Goal: Transaction & Acquisition: Obtain resource

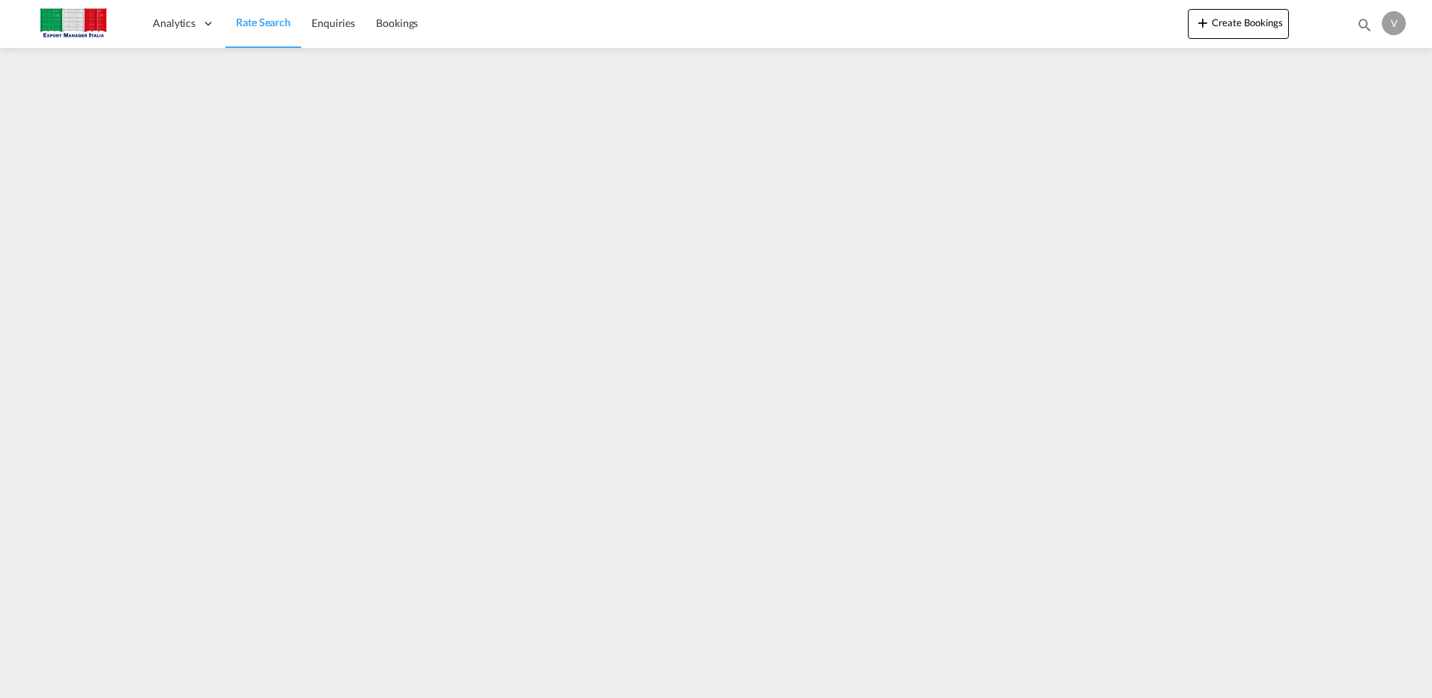
click at [274, 26] on span "Rate Search" at bounding box center [263, 22] width 55 height 13
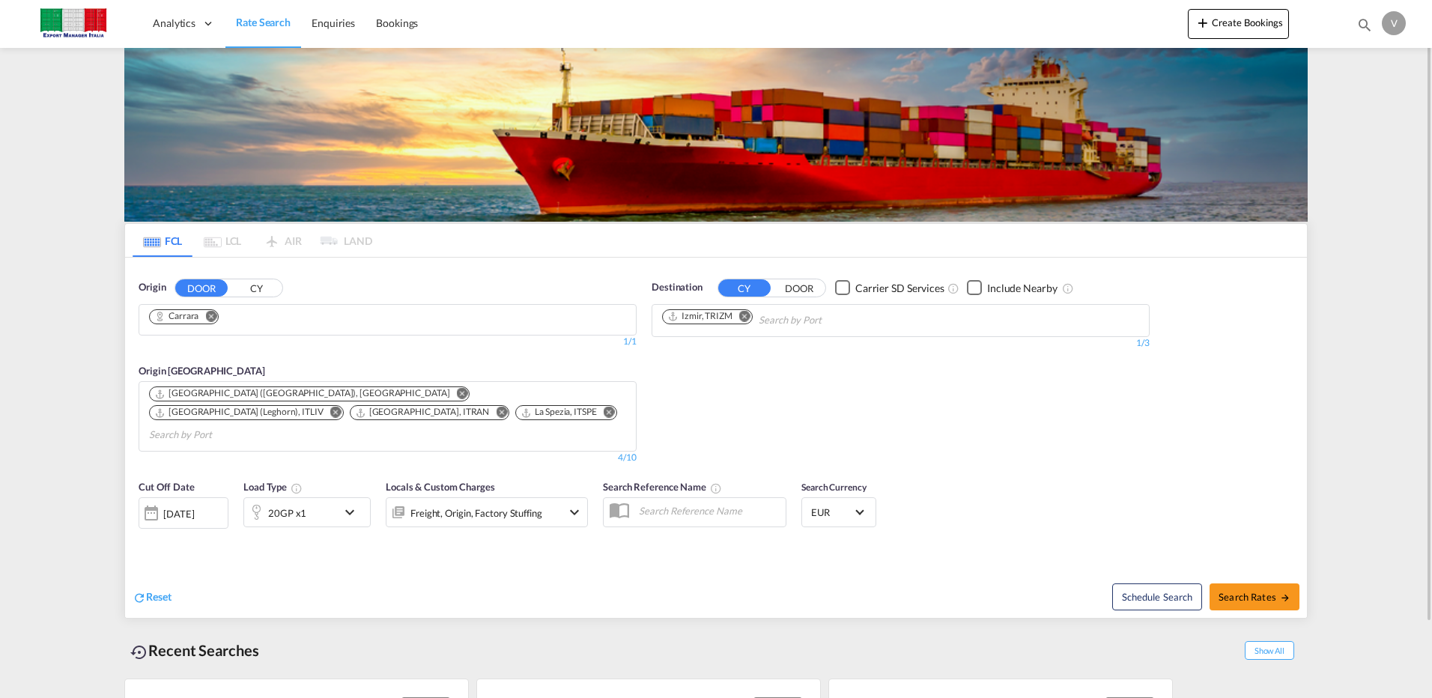
click at [194, 507] on div "[DATE]" at bounding box center [178, 513] width 31 height 13
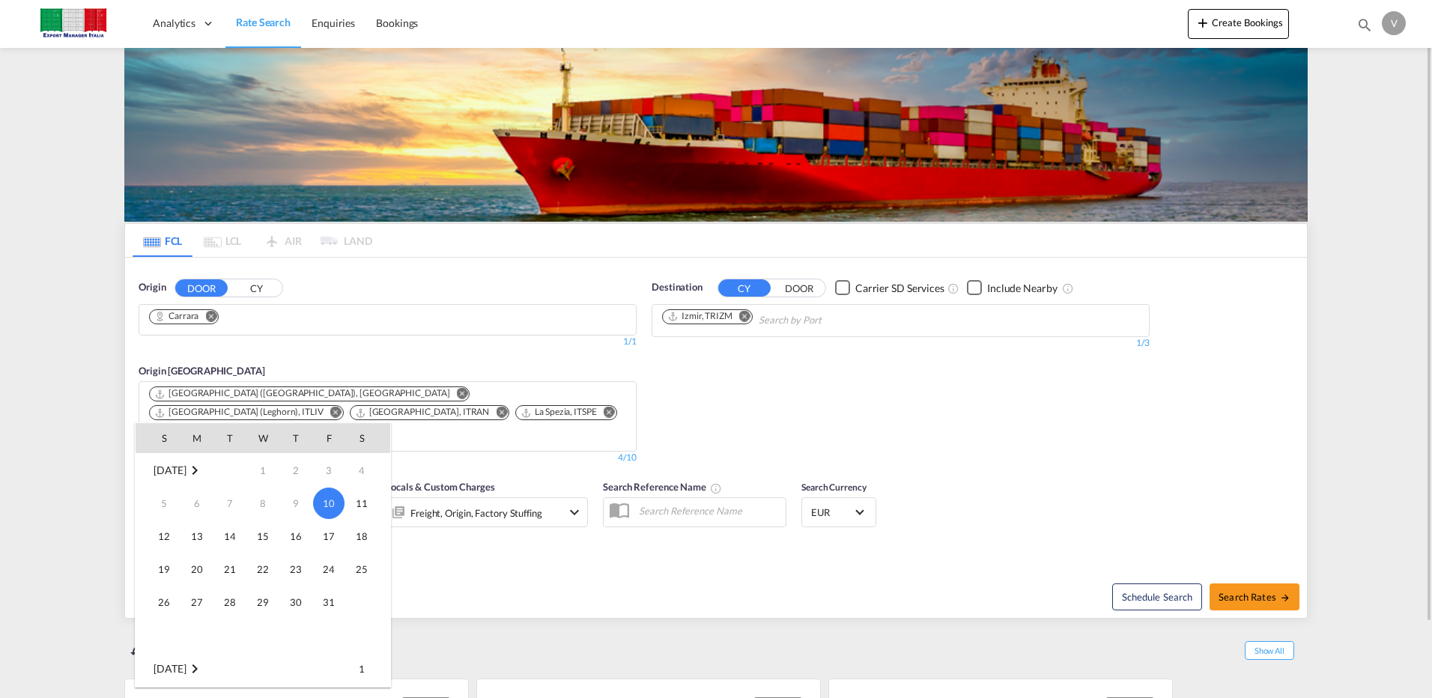
drag, startPoint x: 94, startPoint y: 411, endPoint x: 71, endPoint y: 363, distance: 52.9
click at [89, 403] on div at bounding box center [716, 349] width 1432 height 698
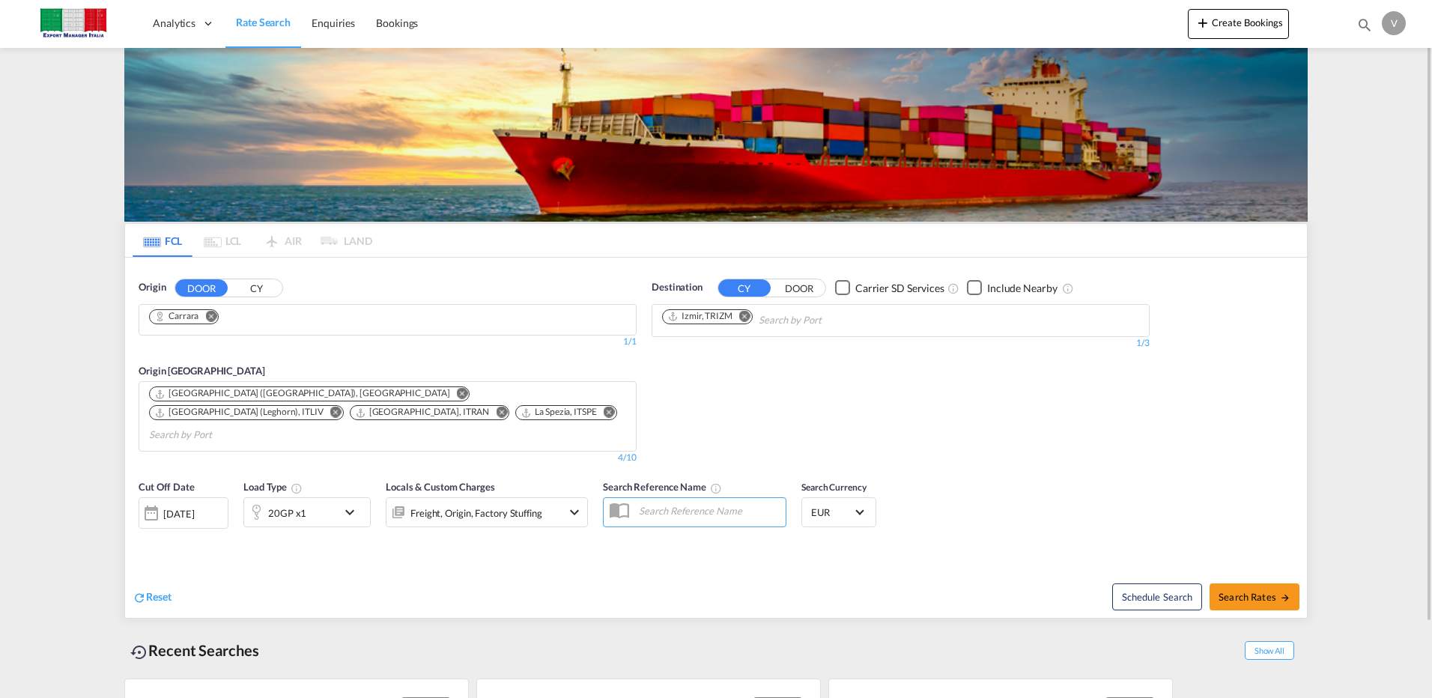
click at [255, 291] on button "CY" at bounding box center [256, 287] width 52 height 17
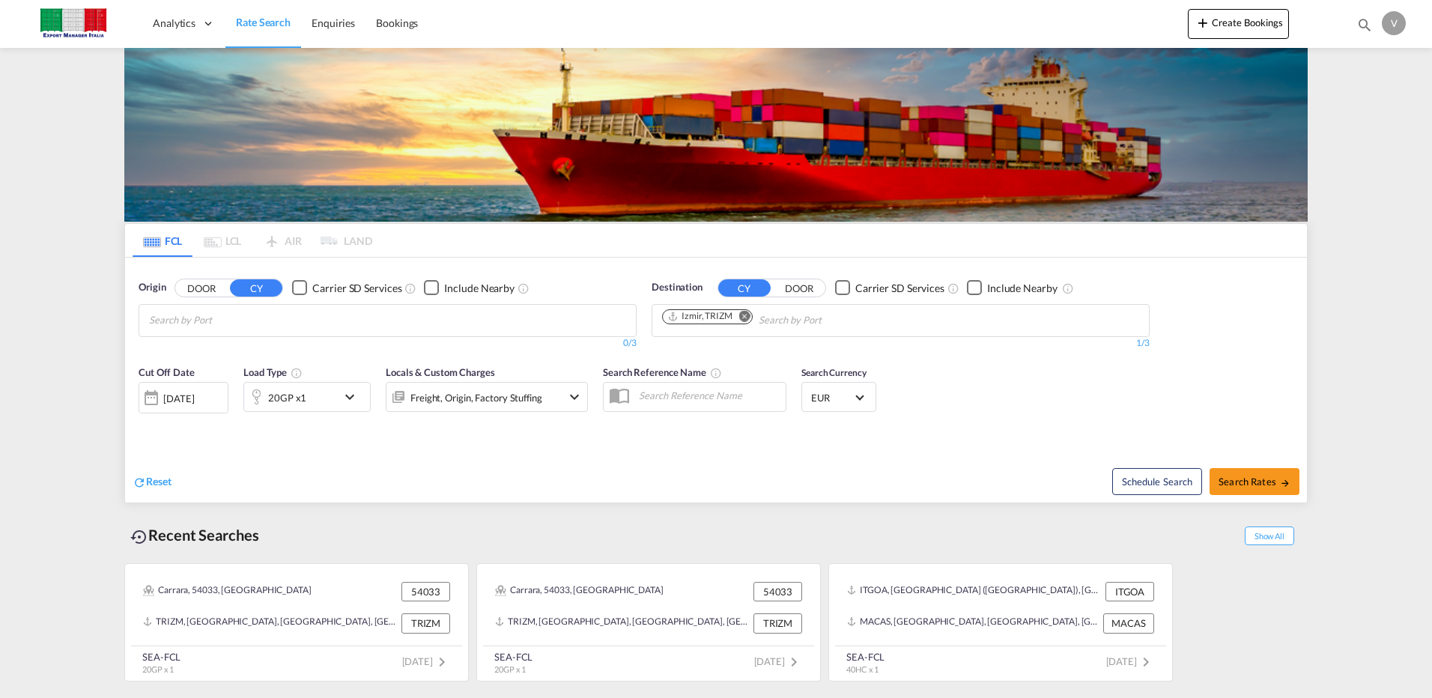
click at [216, 331] on md-autocomplete-wrap "Chips container with autocompletion. Enter the text area, type text to search, …" at bounding box center [220, 321] width 142 height 24
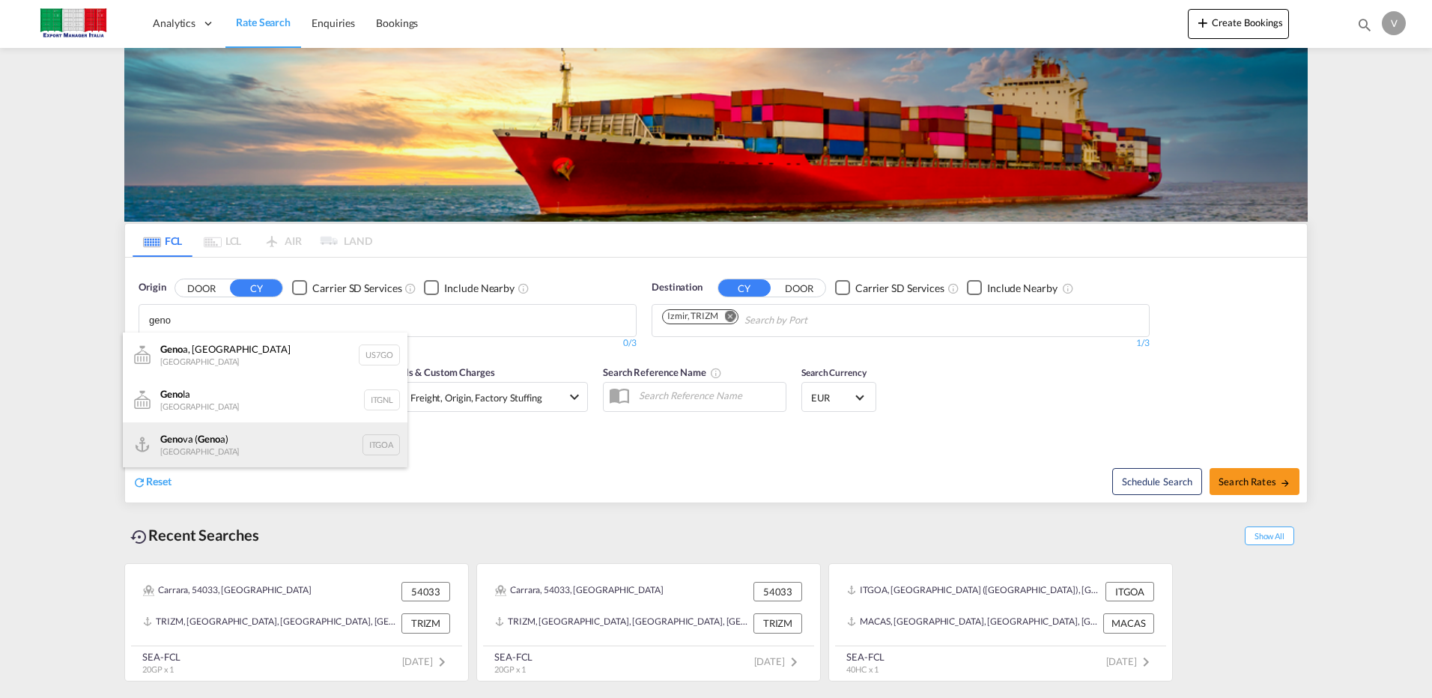
type input "geno"
click at [218, 452] on div "Geno va ( Geno a) [GEOGRAPHIC_DATA] ITGOA" at bounding box center [265, 444] width 285 height 45
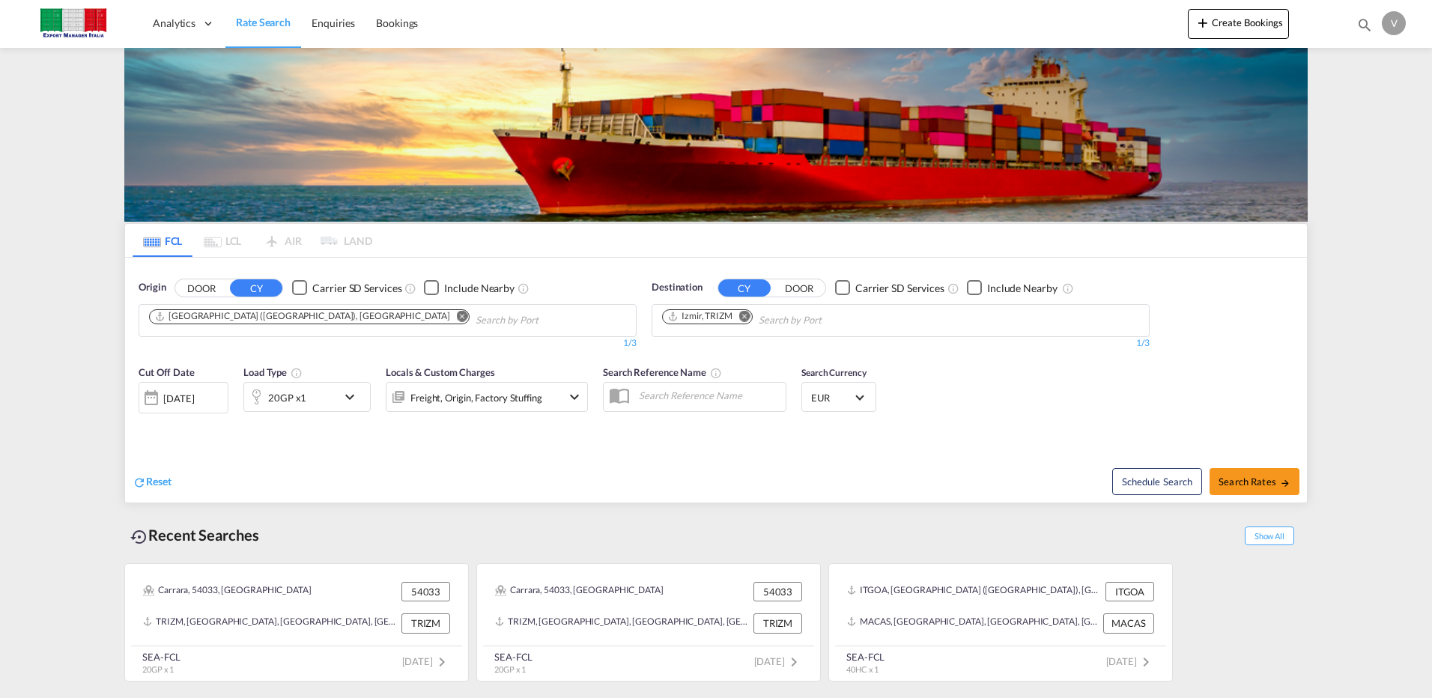
click at [744, 319] on md-icon "Remove" at bounding box center [744, 315] width 11 height 11
type input "p"
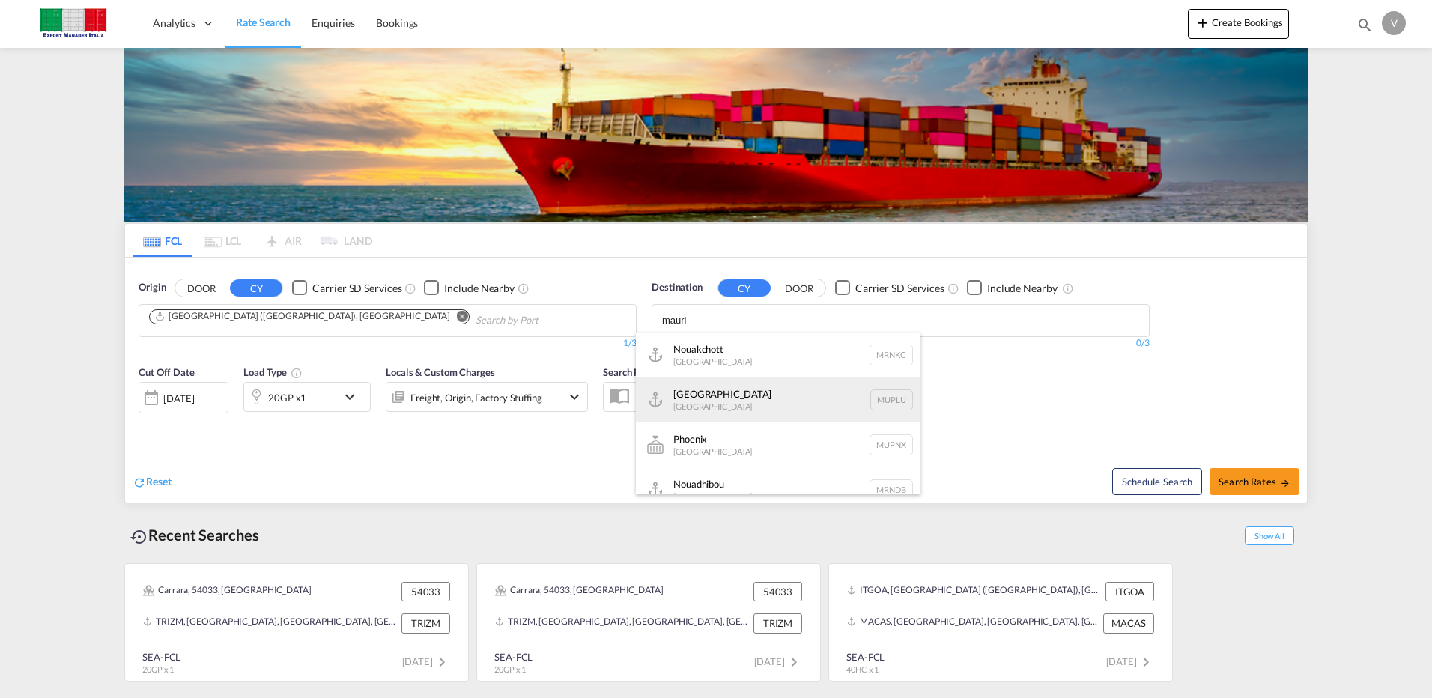
type input "mauri"
click at [714, 389] on div "[GEOGRAPHIC_DATA] [GEOGRAPHIC_DATA] [GEOGRAPHIC_DATA]" at bounding box center [778, 399] width 285 height 45
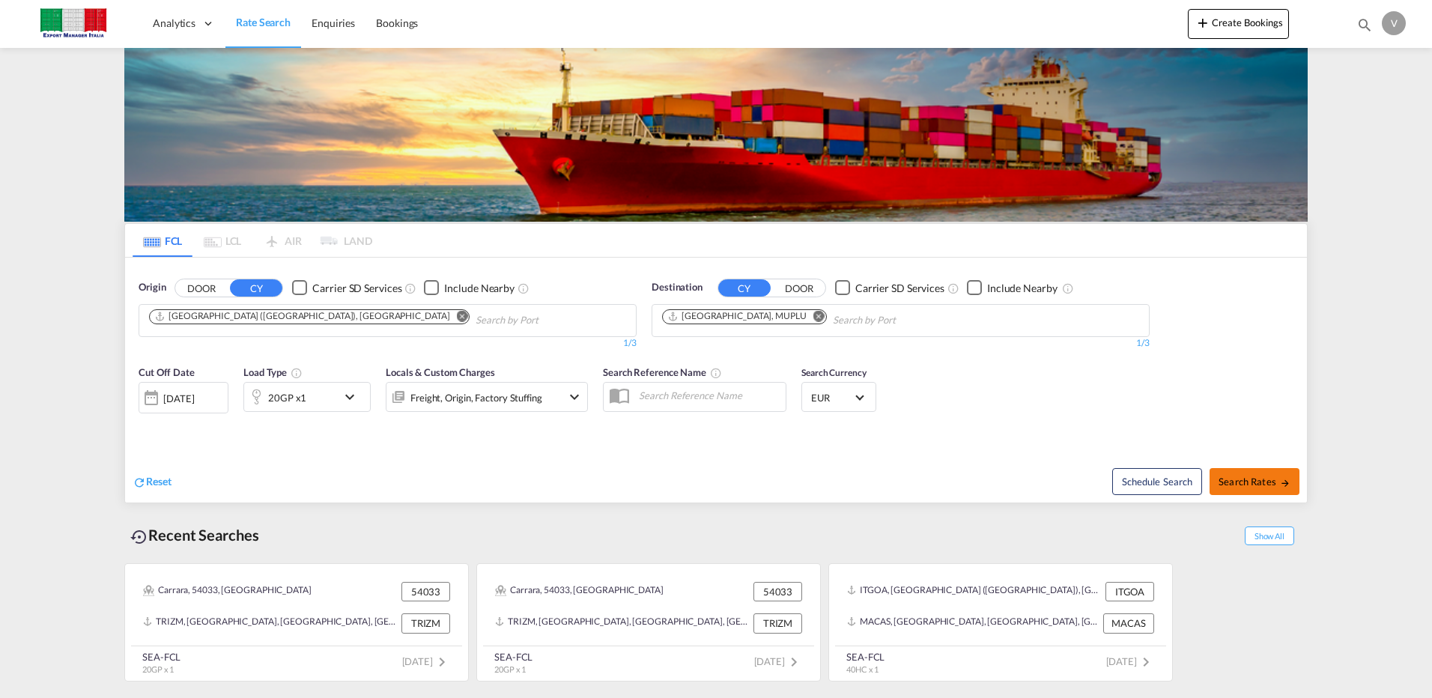
click at [1246, 479] on span "Search Rates" at bounding box center [1254, 482] width 72 height 12
type input "ITGOA to MUPLU / [DATE]"
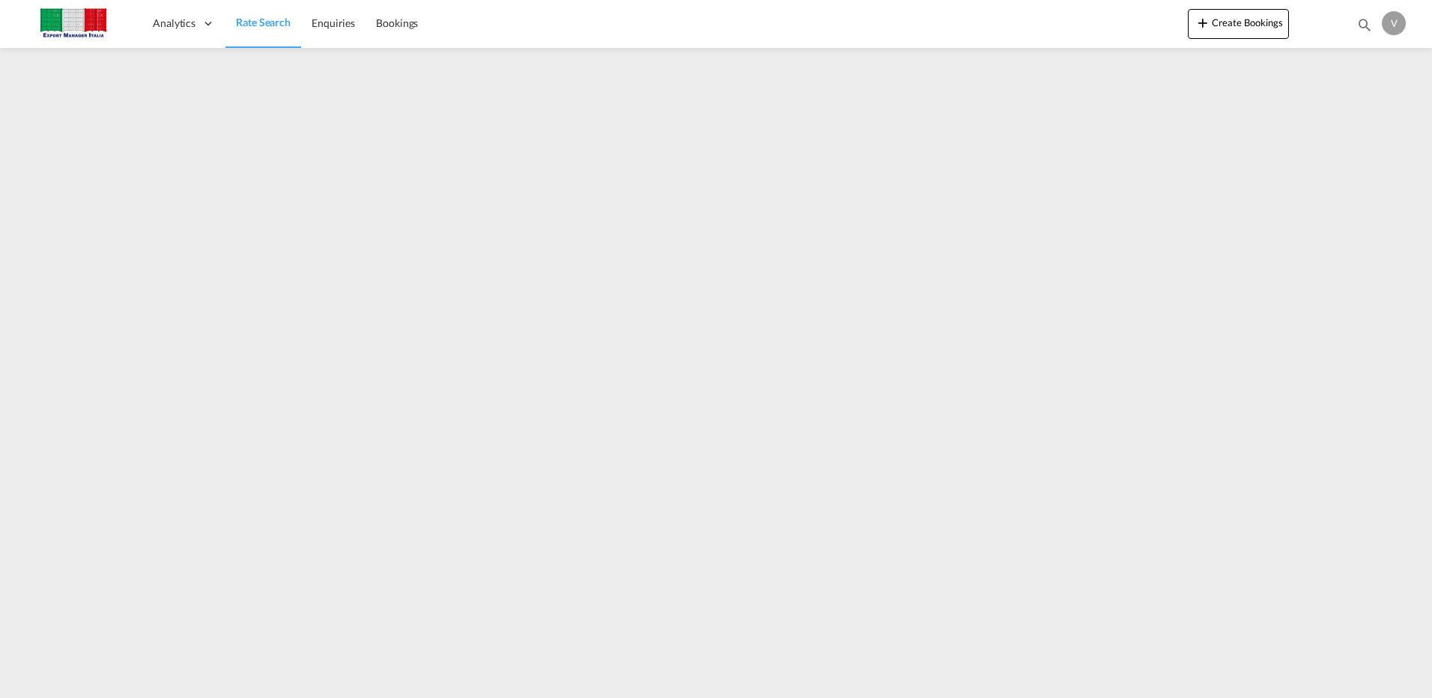
drag, startPoint x: 252, startPoint y: 16, endPoint x: 297, endPoint y: 27, distance: 46.3
click at [252, 16] on span "Rate Search" at bounding box center [263, 22] width 55 height 13
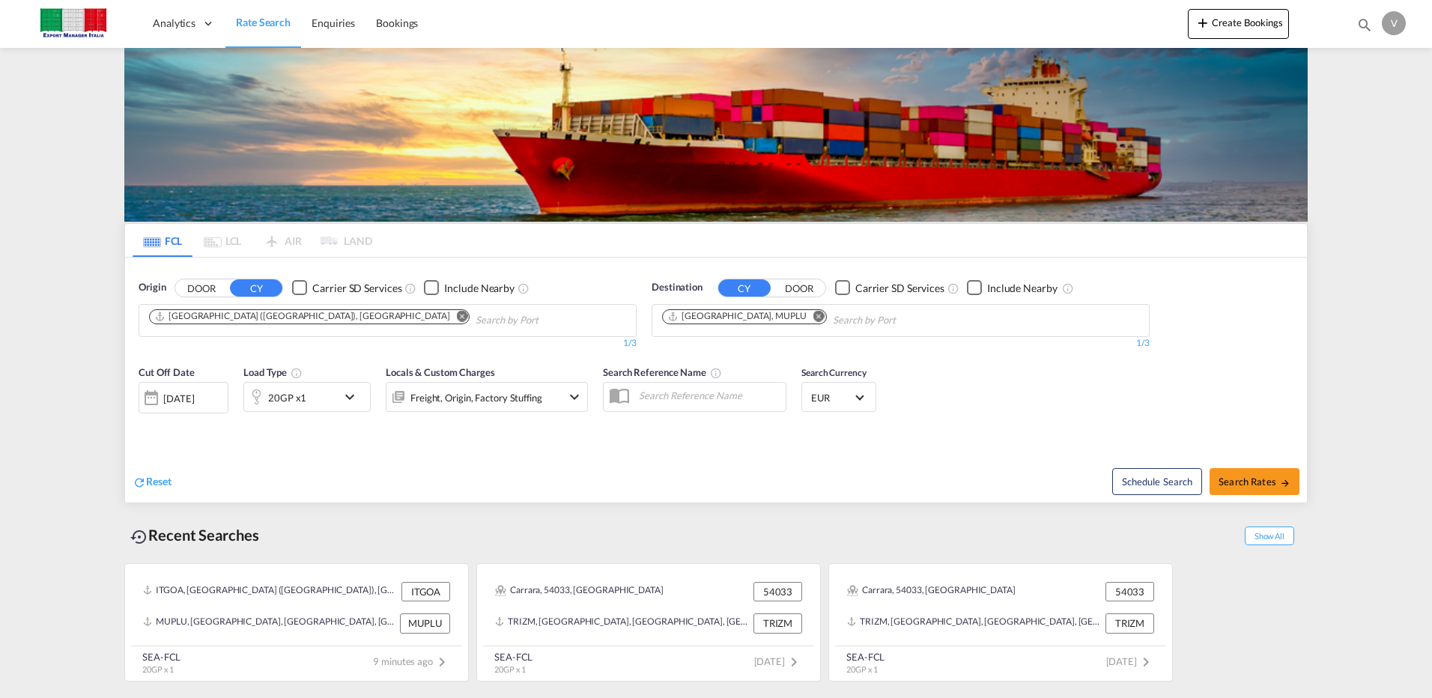
click at [354, 395] on md-icon "icon-chevron-down" at bounding box center [353, 397] width 25 height 18
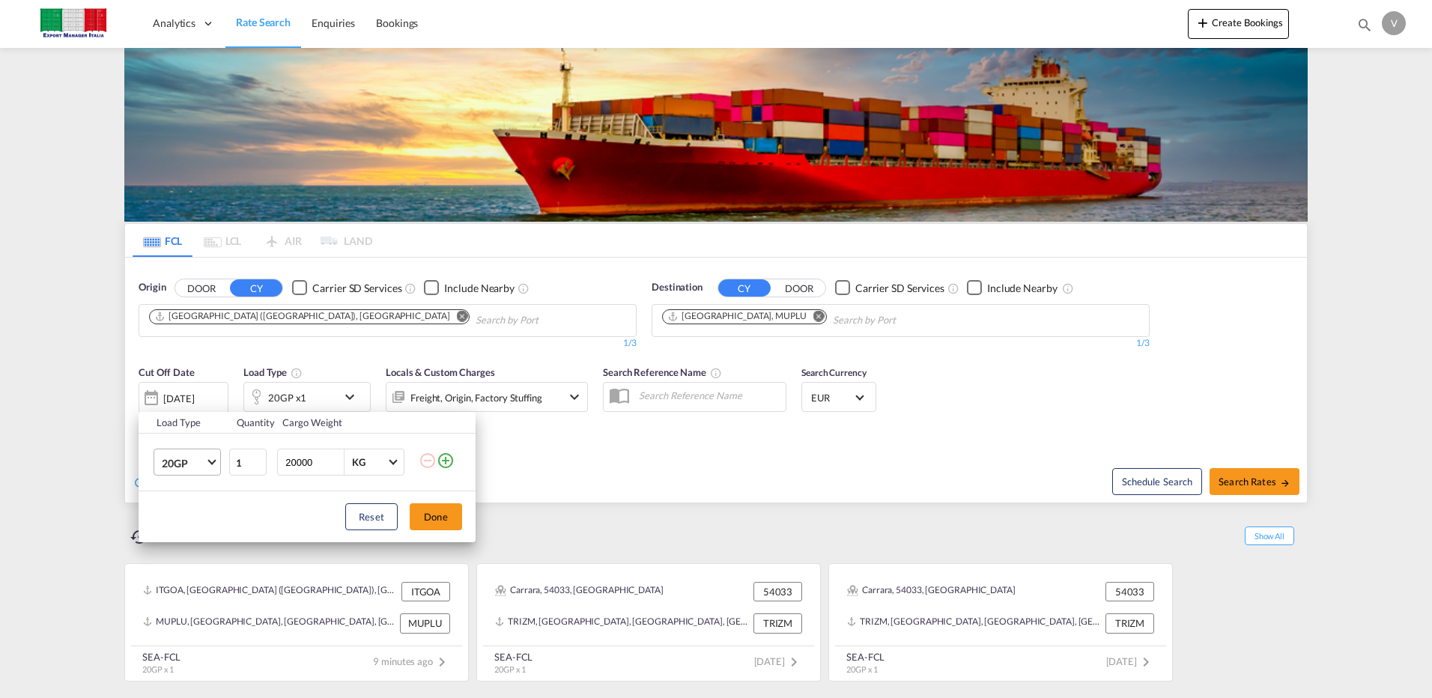
click at [214, 457] on md-select-value "20GP" at bounding box center [190, 461] width 60 height 25
click at [171, 535] on div "40HC" at bounding box center [176, 534] width 28 height 15
click at [448, 514] on button "Done" at bounding box center [436, 516] width 52 height 27
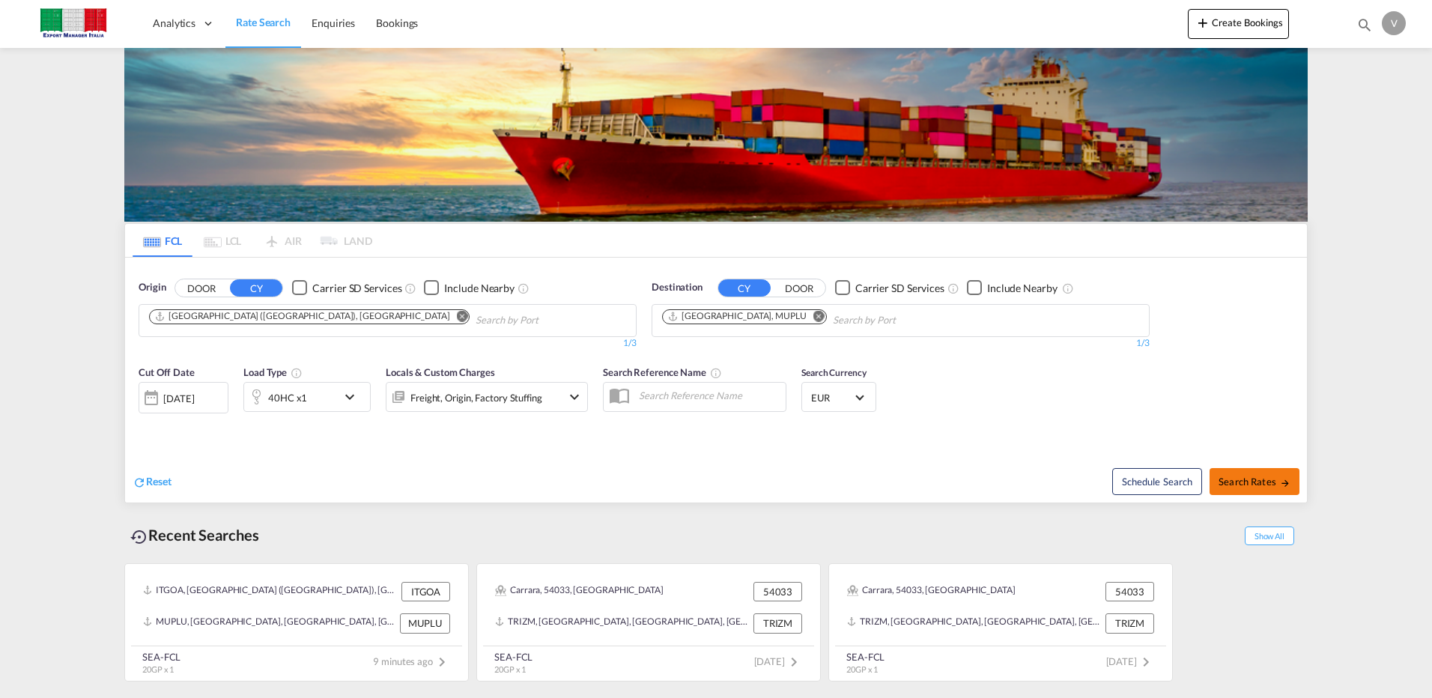
click at [1233, 476] on span "Search Rates" at bounding box center [1254, 482] width 72 height 12
type input "ITGOA to MUPLU / [DATE]"
